Goal: Download file/media

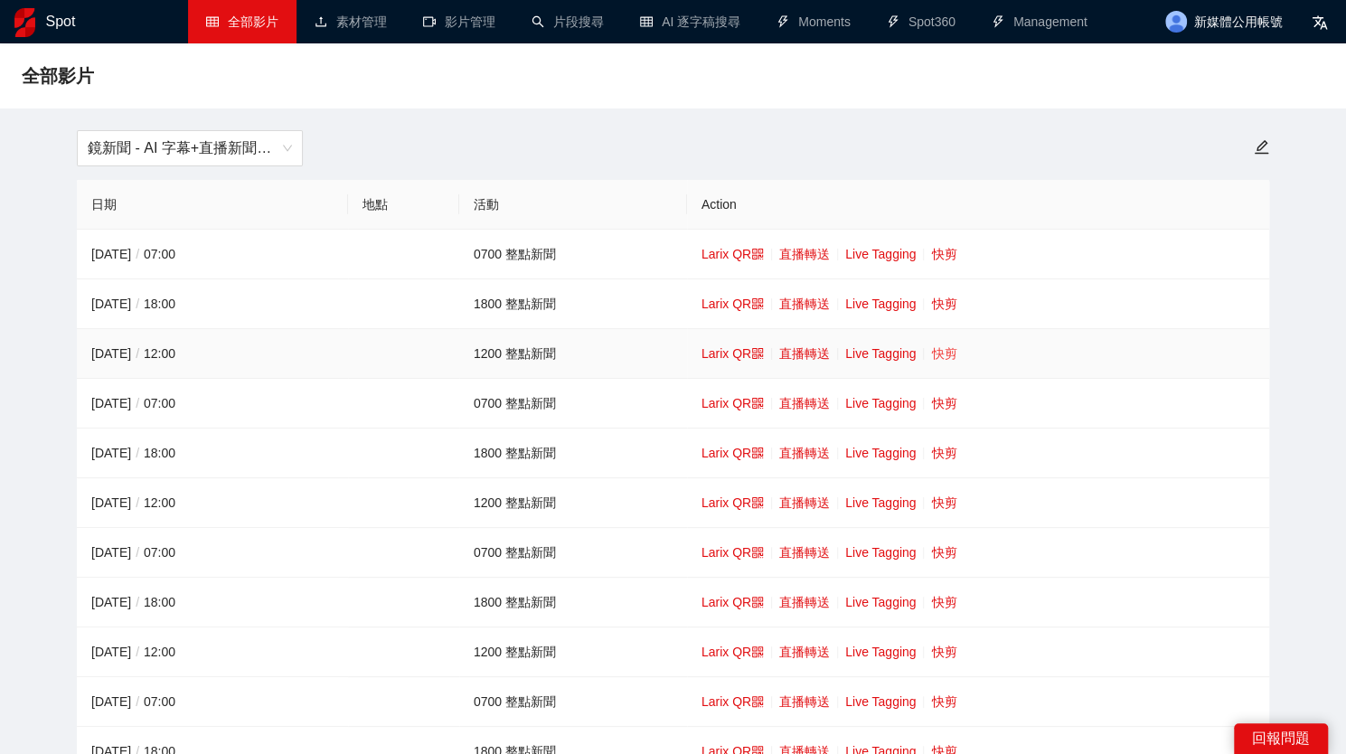
click at [935, 355] on link "快剪" at bounding box center [943, 353] width 25 height 14
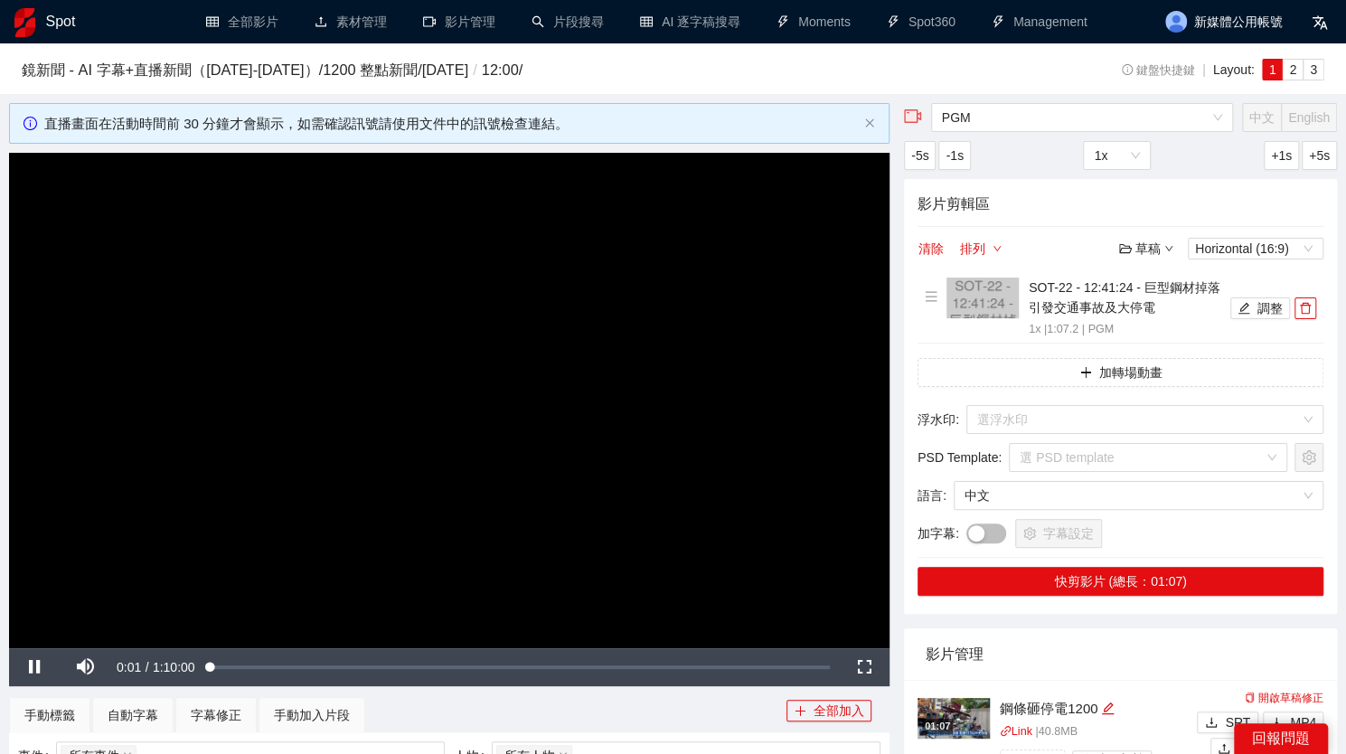
click at [513, 318] on video "Video Player" at bounding box center [449, 400] width 880 height 495
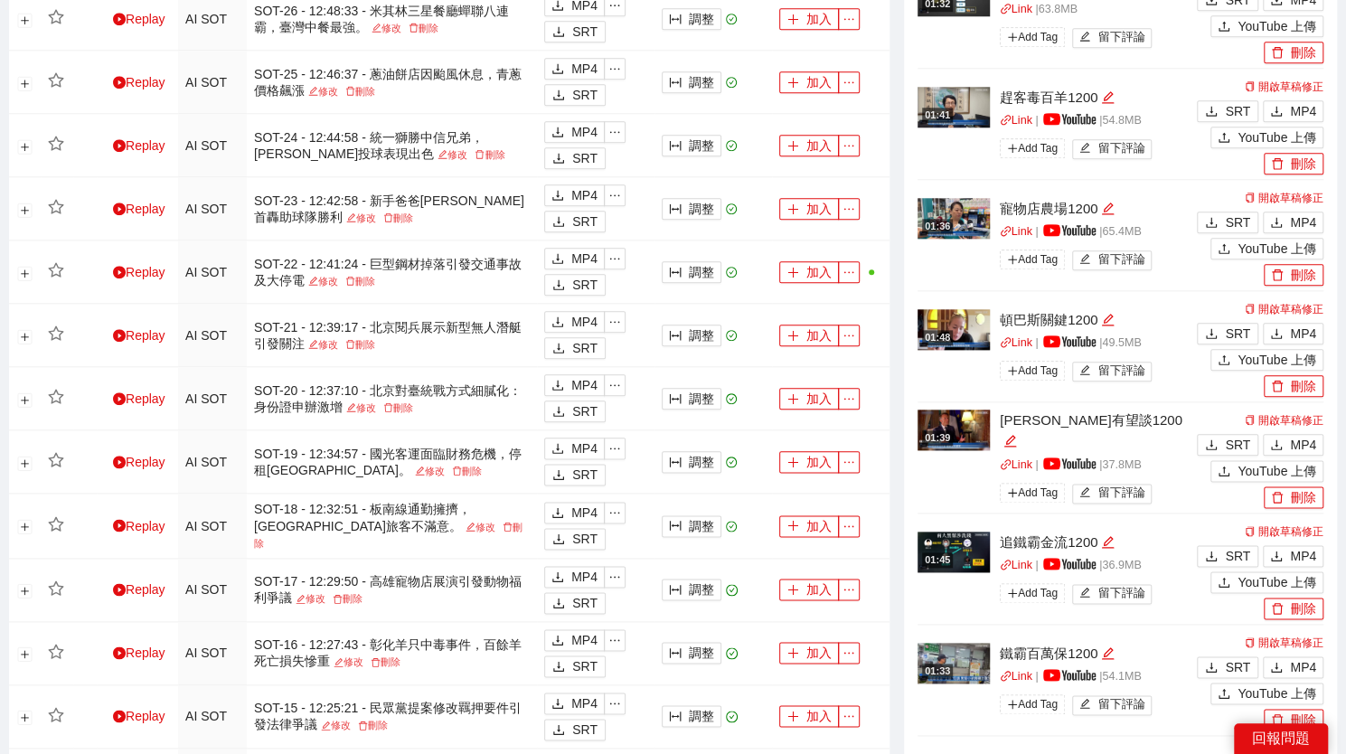
scroll to position [1059, 0]
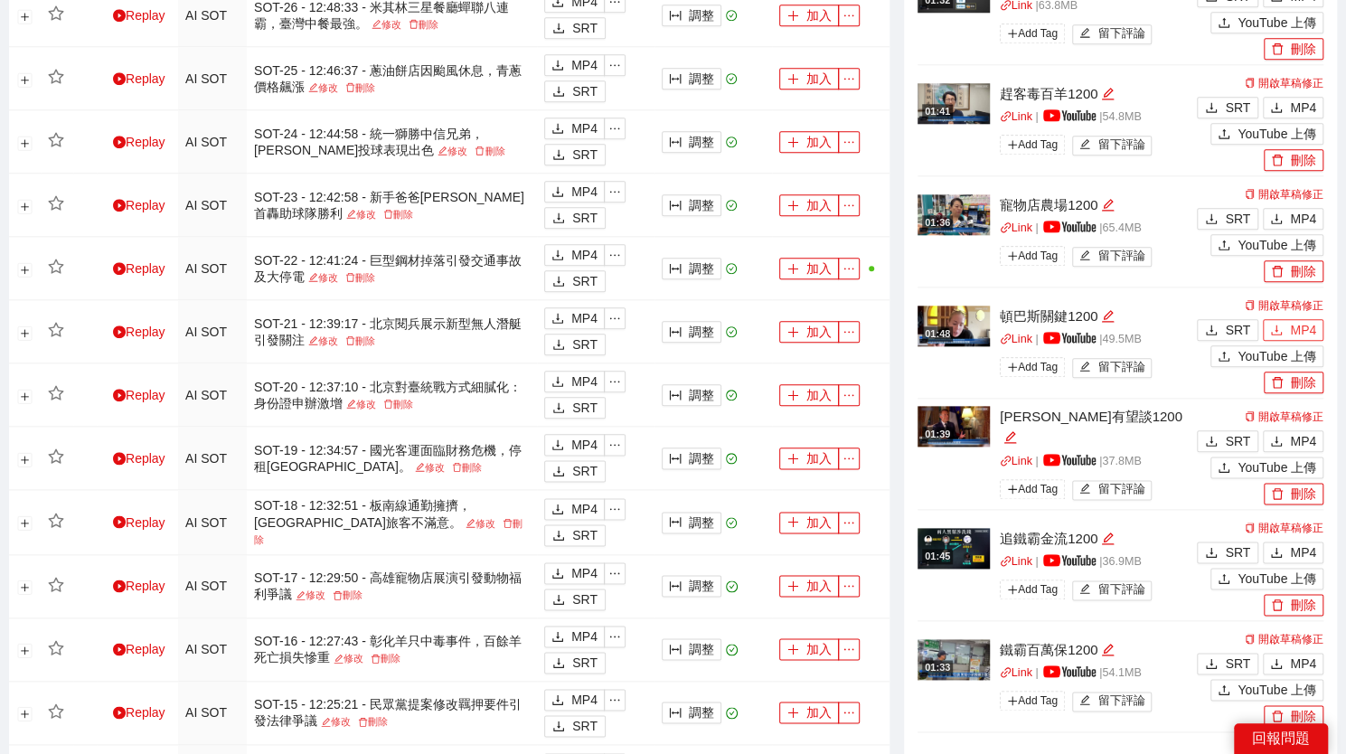
click at [1281, 326] on icon "download" at bounding box center [1276, 330] width 13 height 13
click at [1300, 435] on span "MP4" at bounding box center [1303, 441] width 26 height 20
click at [1312, 653] on span "MP4" at bounding box center [1303, 663] width 26 height 20
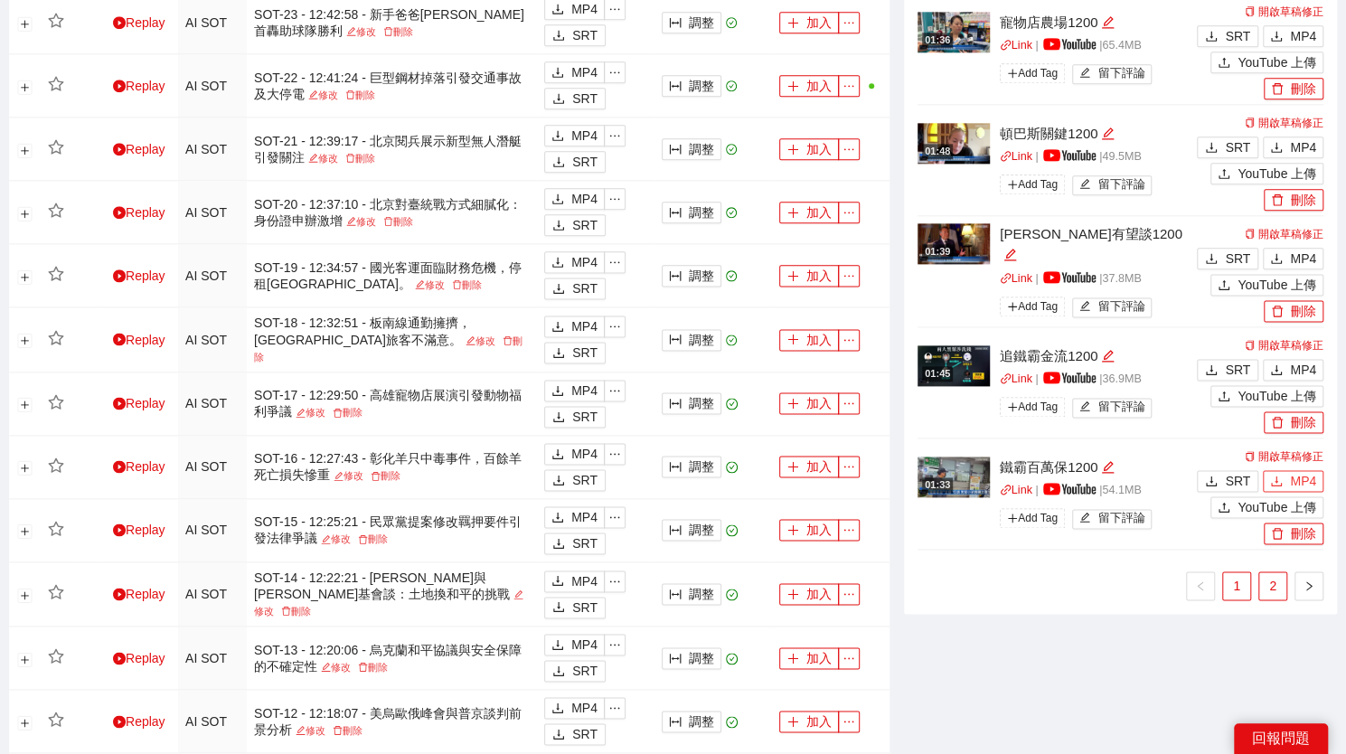
scroll to position [1243, 0]
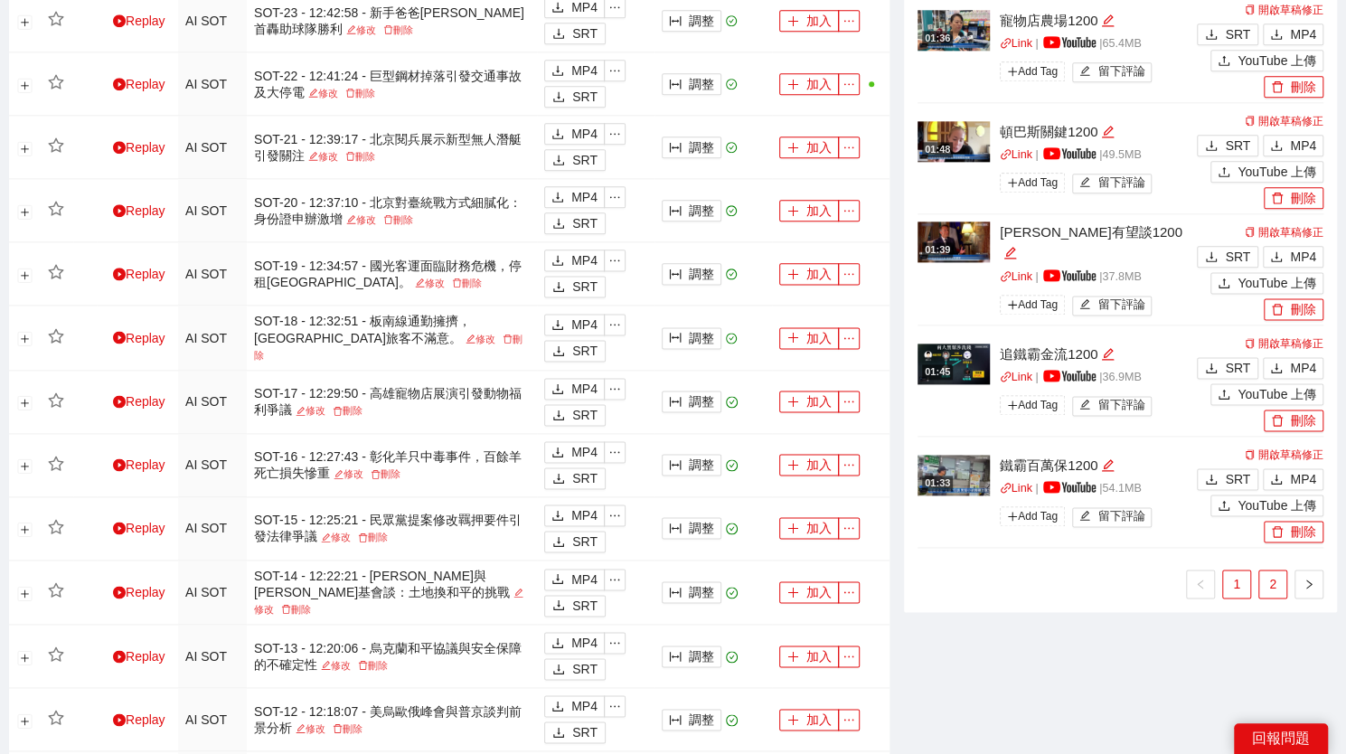
click at [1280, 583] on link "2" at bounding box center [1272, 583] width 27 height 27
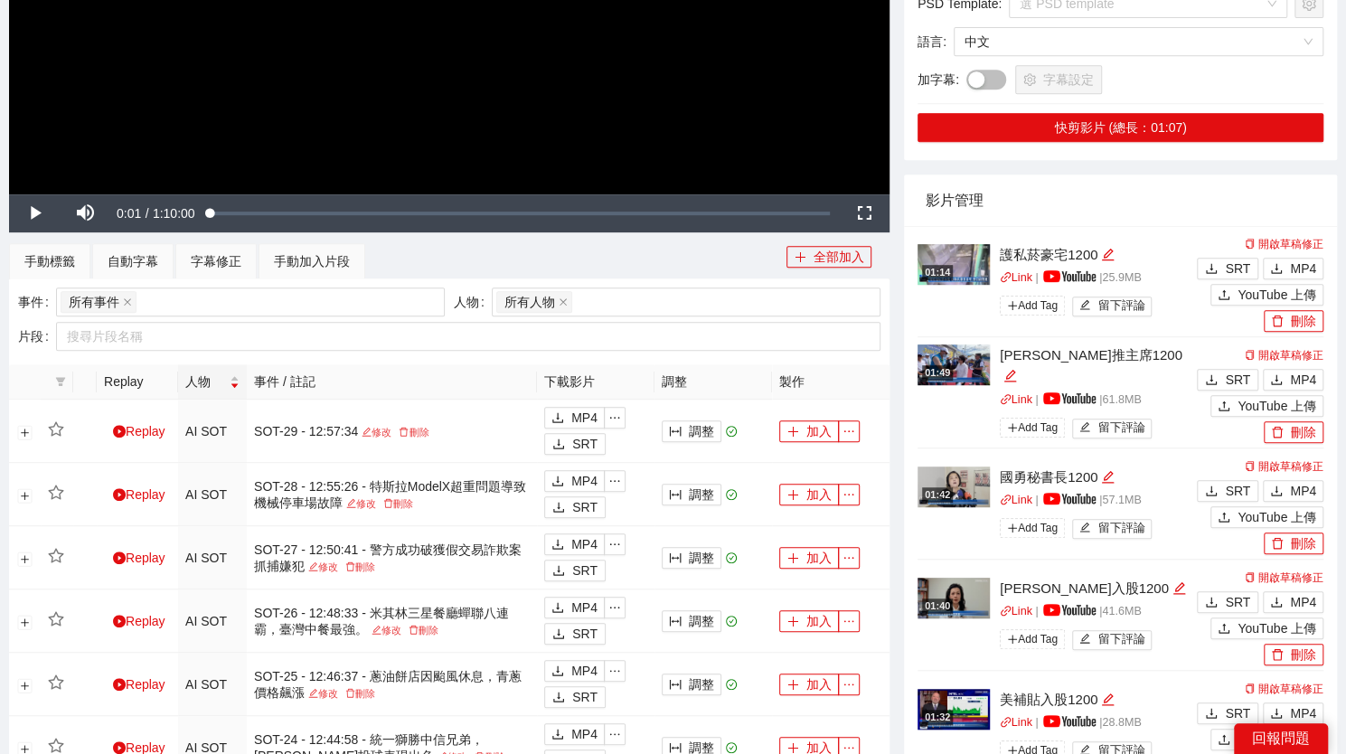
scroll to position [481, 0]
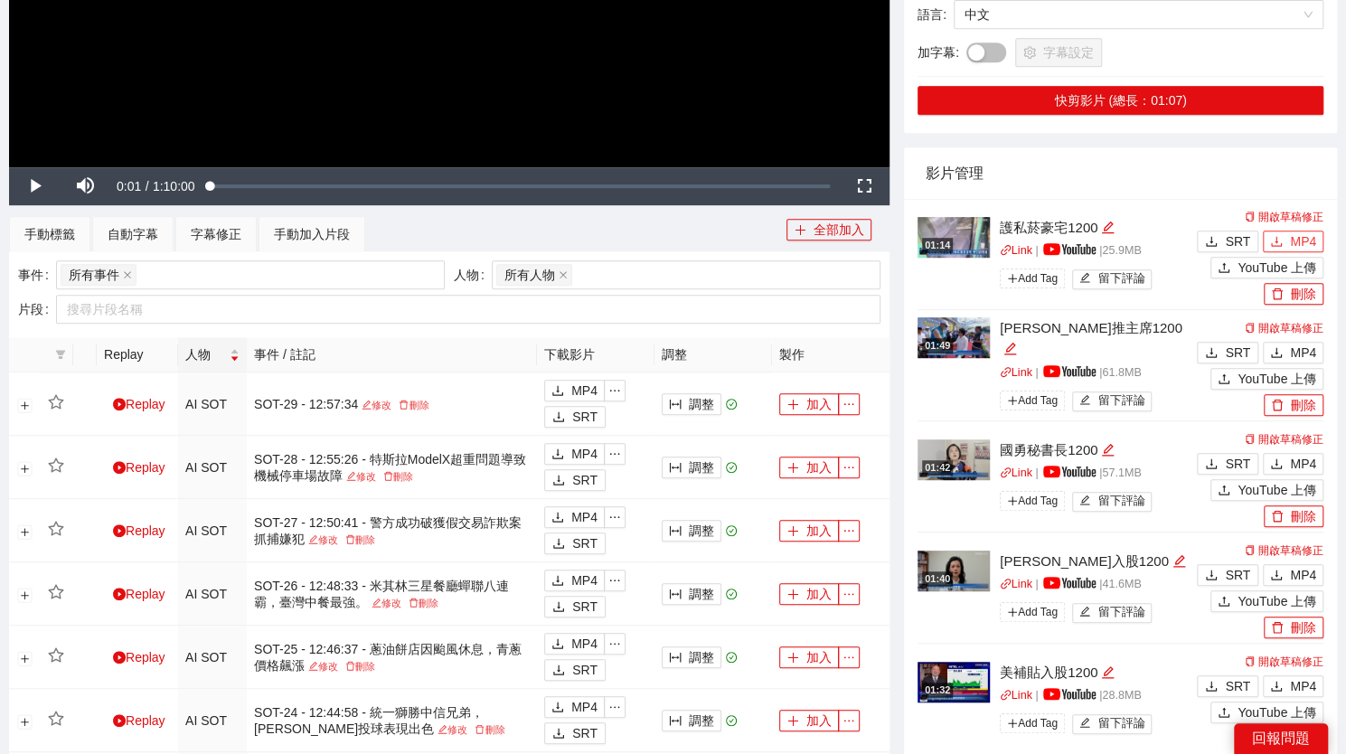
click at [1281, 233] on button "MP4" at bounding box center [1292, 241] width 61 height 22
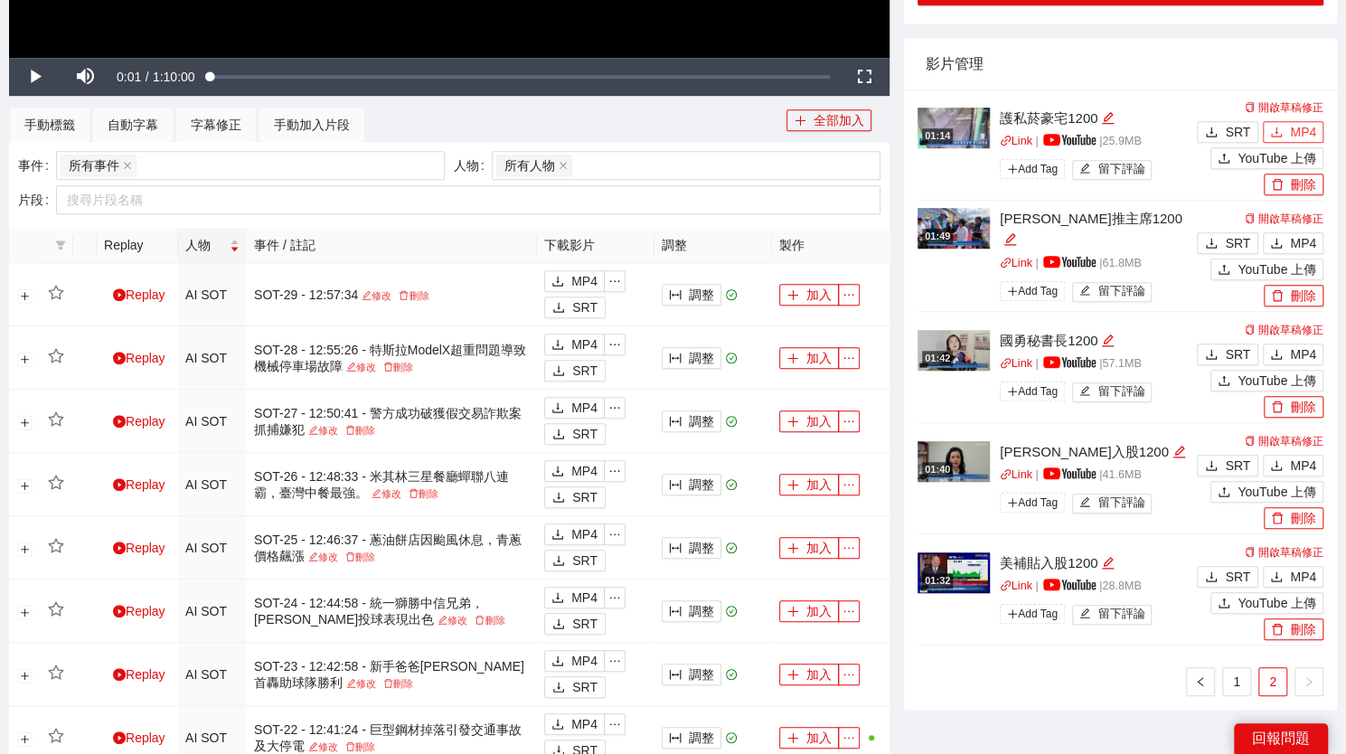
scroll to position [588, 0]
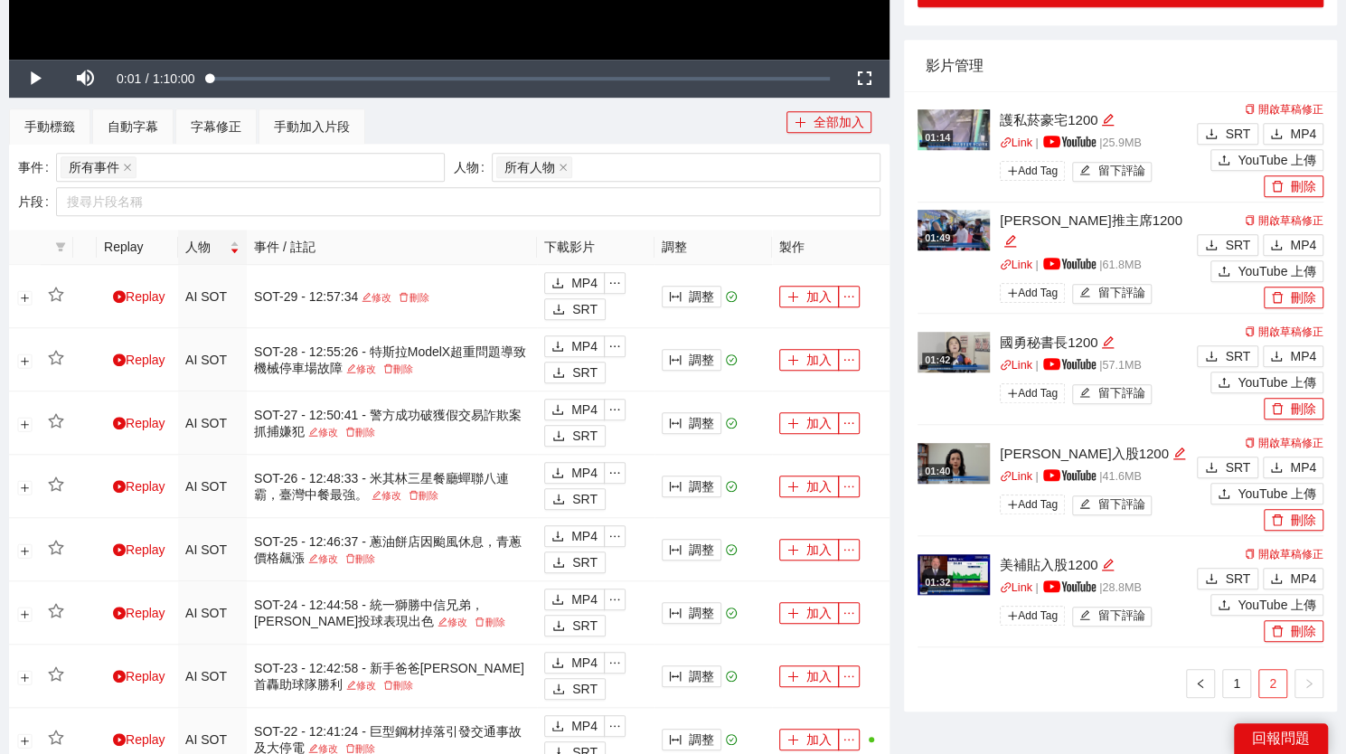
click at [1275, 670] on link "2" at bounding box center [1272, 683] width 27 height 27
click at [1238, 682] on link "1" at bounding box center [1236, 683] width 27 height 27
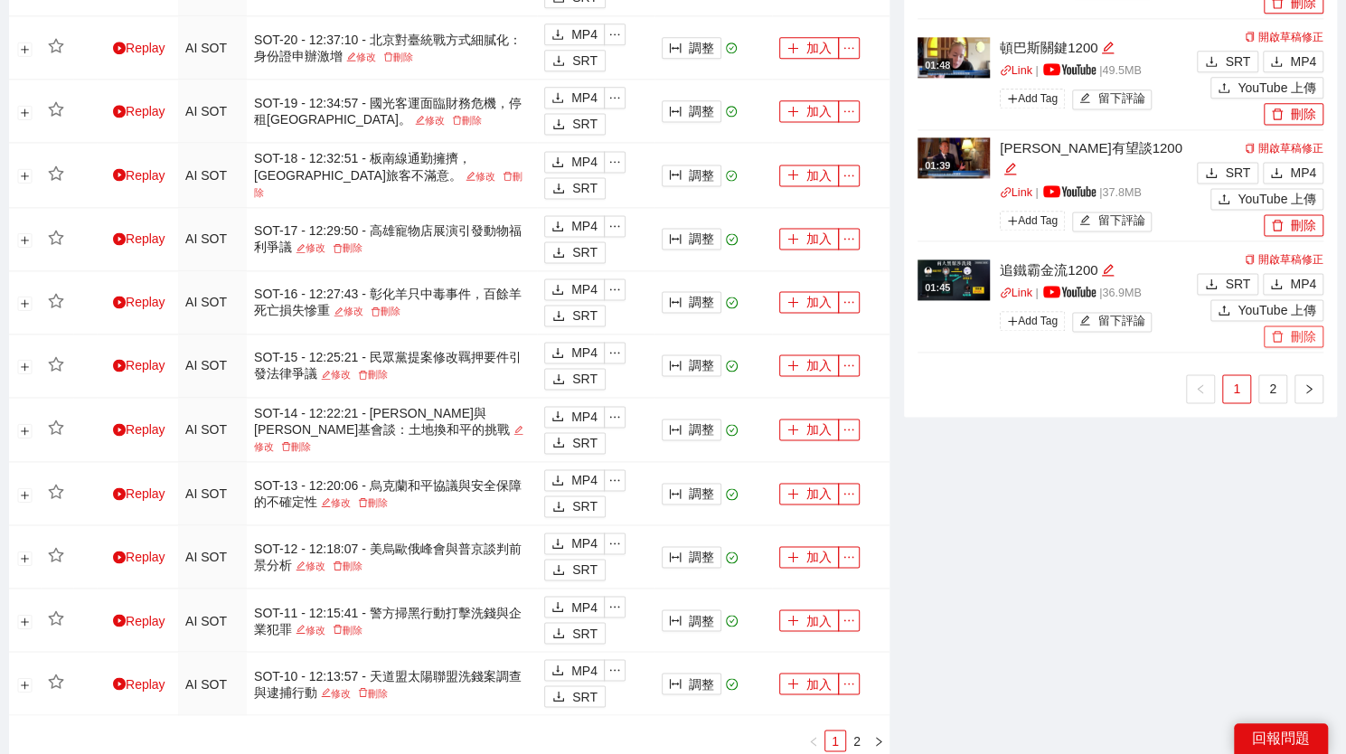
scroll to position [1346, 0]
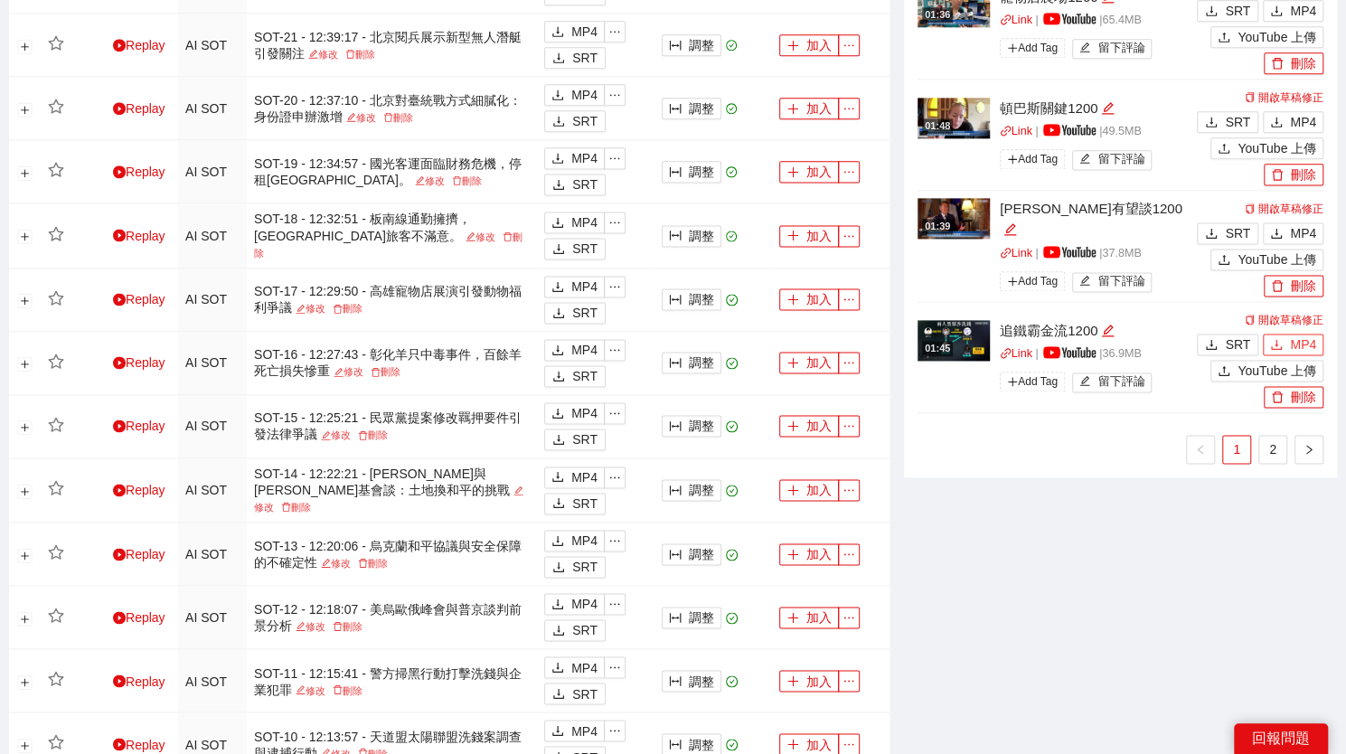
click at [1285, 343] on button "MP4" at bounding box center [1292, 344] width 61 height 22
